Goal: Navigation & Orientation: Find specific page/section

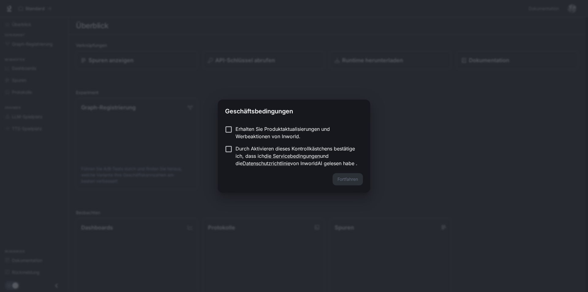
click at [255, 135] on font "Erhalten Sie Produktaktualisierungen und Werbeaktionen von Inworld." at bounding box center [283, 132] width 94 height 13
click at [254, 134] on font "Erhalten Sie Produktaktualisierungen und Werbeaktionen von Inworld." at bounding box center [283, 132] width 94 height 13
click at [250, 152] on p "Durch Aktivieren dieses Kontrollkästchens bestätige ich, dass ich die Servicebe…" at bounding box center [297, 156] width 123 height 22
click at [343, 179] on font "Fortfahren" at bounding box center [348, 178] width 21 height 5
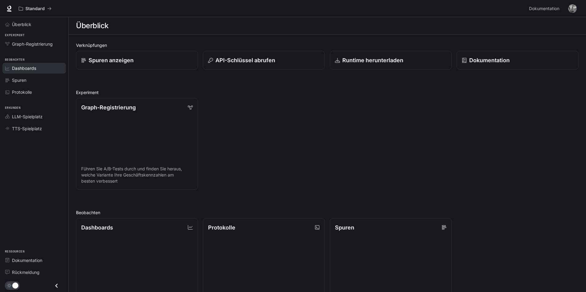
click at [40, 70] on div "Dashboards" at bounding box center [37, 68] width 51 height 6
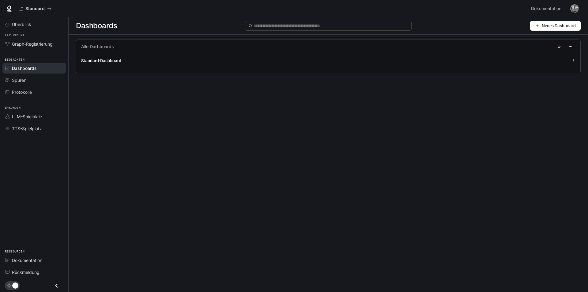
click at [537, 28] on button "Neues Dashboard" at bounding box center [555, 26] width 51 height 10
click at [535, 48] on font "JSON importieren" at bounding box center [549, 48] width 34 height 5
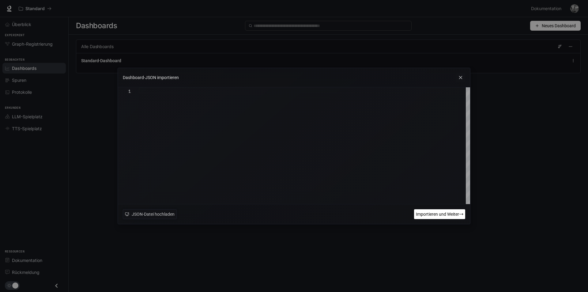
click at [461, 82] on icon at bounding box center [460, 77] width 9 height 9
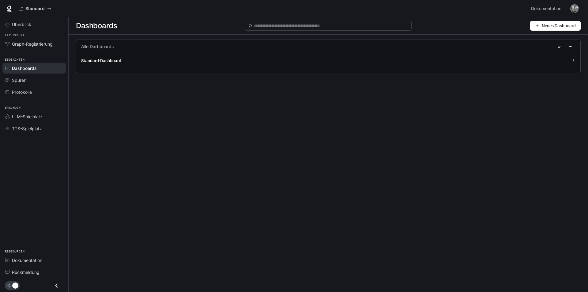
click at [541, 27] on button "Neues Dashboard" at bounding box center [555, 26] width 51 height 10
click at [535, 41] on font "Dashboard erstellen" at bounding box center [551, 38] width 38 height 5
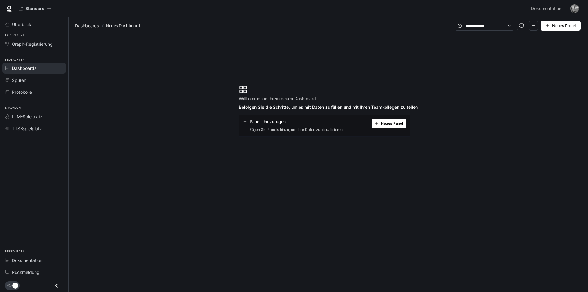
click at [391, 122] on font "Neues Panel" at bounding box center [392, 123] width 22 height 5
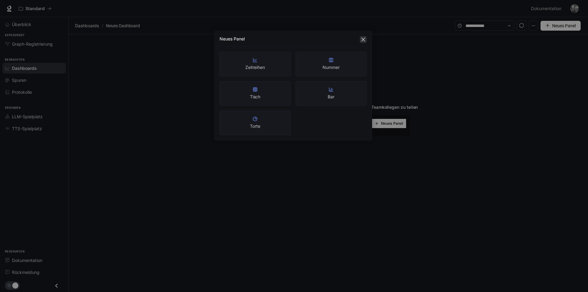
click at [366, 41] on span "Schließen" at bounding box center [363, 39] width 7 height 5
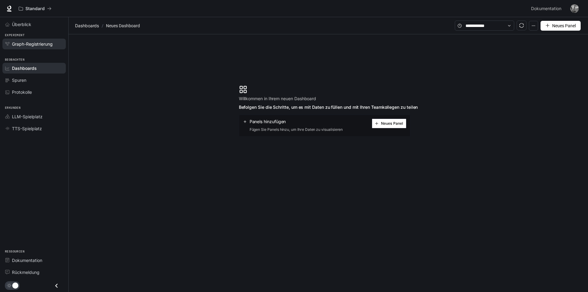
click at [18, 43] on font "Graph-Registrierung" at bounding box center [32, 43] width 41 height 5
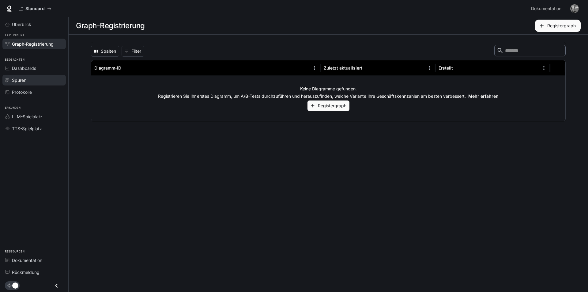
click at [32, 81] on div "Spuren" at bounding box center [37, 80] width 51 height 6
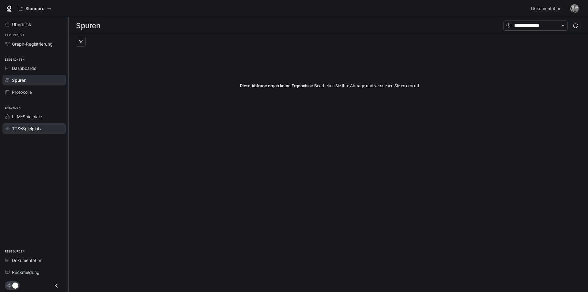
click at [45, 127] on div "TTS-Spielplatz" at bounding box center [37, 128] width 51 height 6
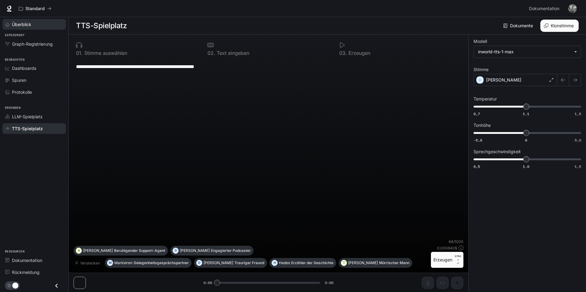
click at [27, 27] on span "Überblick" at bounding box center [21, 24] width 19 height 6
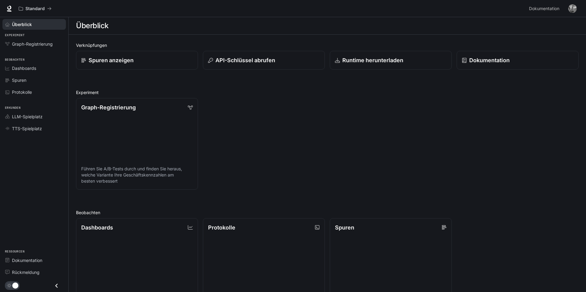
scroll to position [123, 0]
